Goal: Check status: Check status

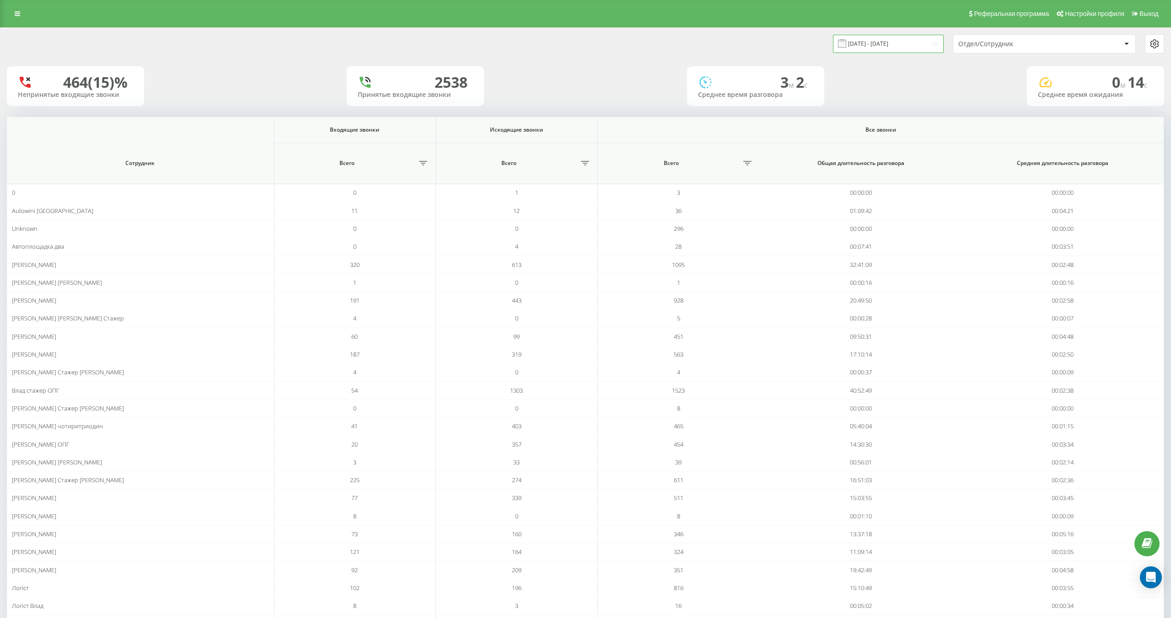
click at [866, 47] on input "[DATE] - [DATE]" at bounding box center [888, 44] width 111 height 18
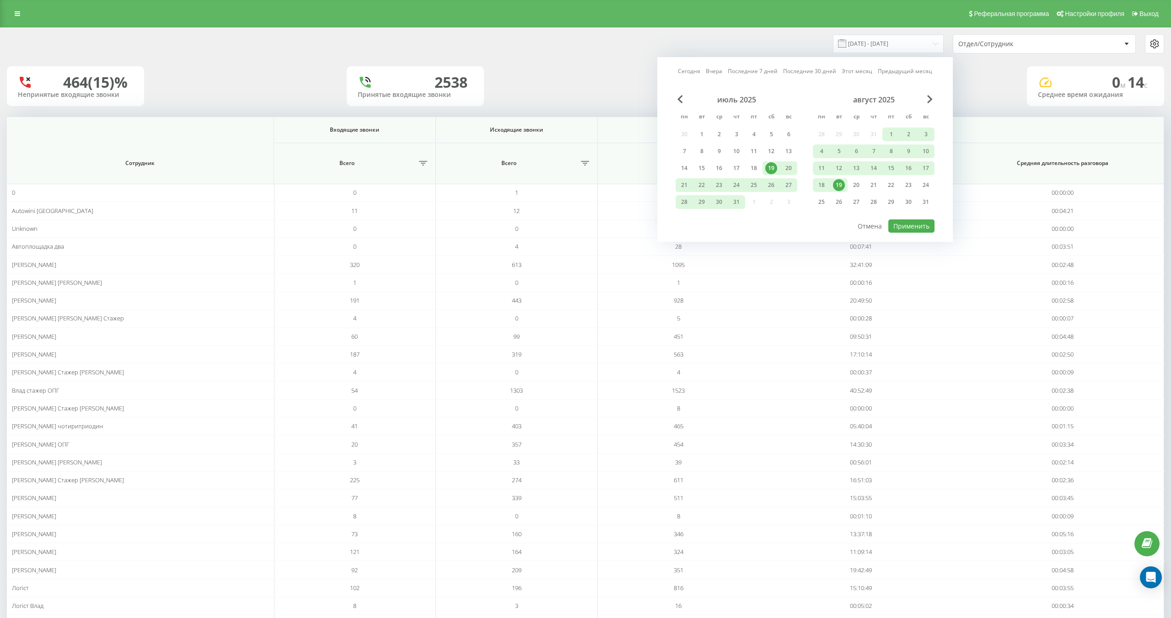
click at [842, 188] on div "19" at bounding box center [839, 185] width 12 height 12
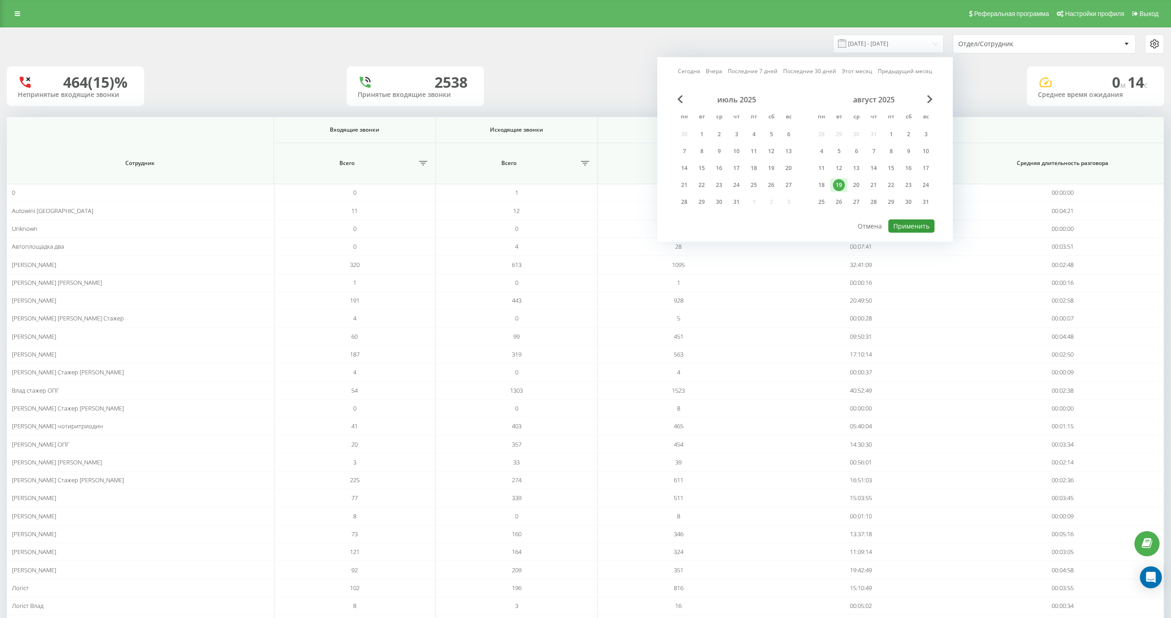
click at [907, 231] on button "Применить" at bounding box center [911, 225] width 46 height 13
type input "[DATE] - [DATE]"
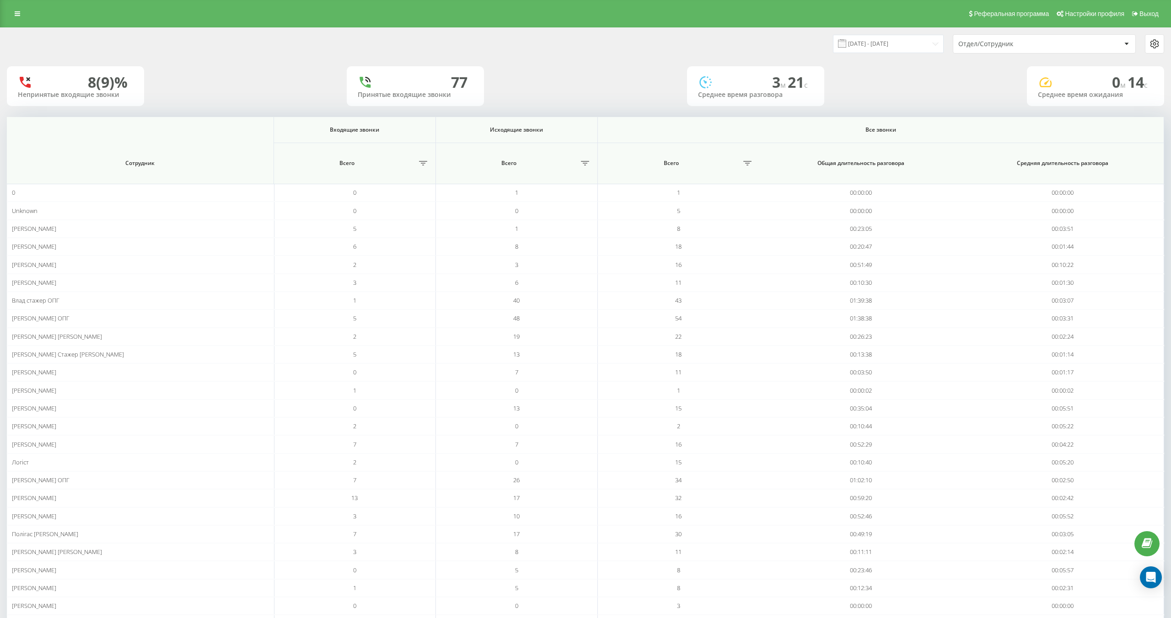
scroll to position [60, 0]
